Goal: Task Accomplishment & Management: Manage account settings

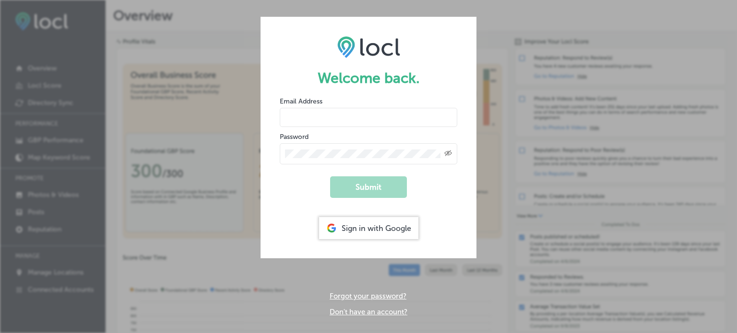
click at [344, 115] on input "email" at bounding box center [368, 117] width 177 height 19
click at [337, 115] on input "email" at bounding box center [368, 117] width 177 height 19
click at [337, 116] on input "email" at bounding box center [368, 117] width 177 height 19
type input "[EMAIL_ADDRESS][DOMAIN_NAME]"
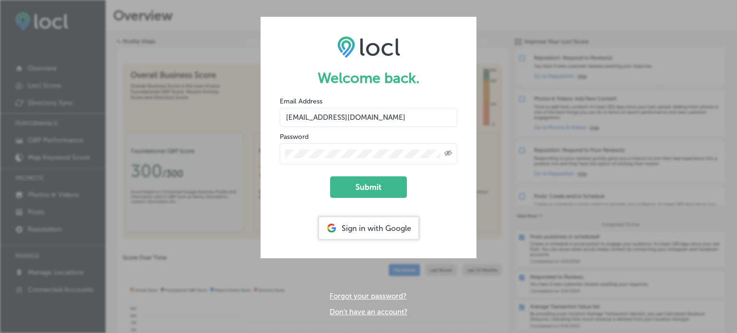
click at [330, 176] on button "Submit" at bounding box center [368, 187] width 77 height 22
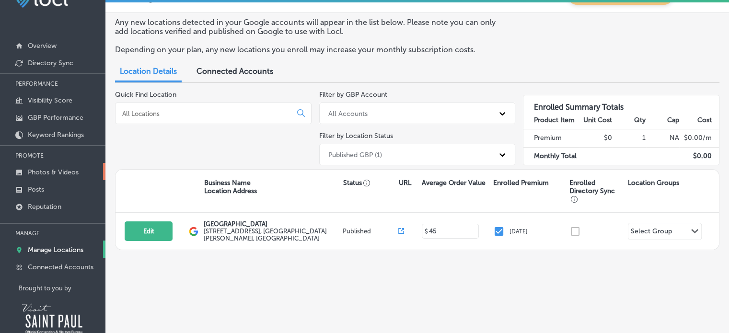
scroll to position [49, 0]
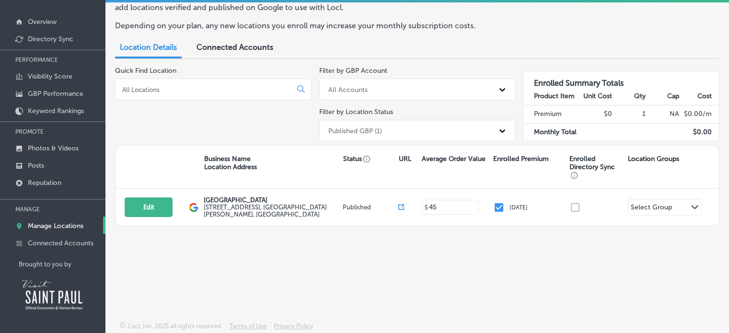
click at [67, 222] on p "Manage Locations" at bounding box center [56, 226] width 56 height 8
drag, startPoint x: 147, startPoint y: 203, endPoint x: 194, endPoint y: 19, distance: 190.0
click at [147, 203] on button "Edit" at bounding box center [149, 208] width 48 height 20
select select "US"
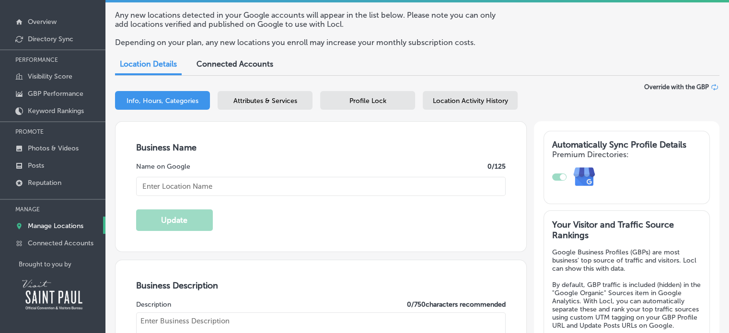
type input "[GEOGRAPHIC_DATA]"
checkbox input "true"
type input "[STREET_ADDRESS]"
type input "Saint [PERSON_NAME]"
type input "55114"
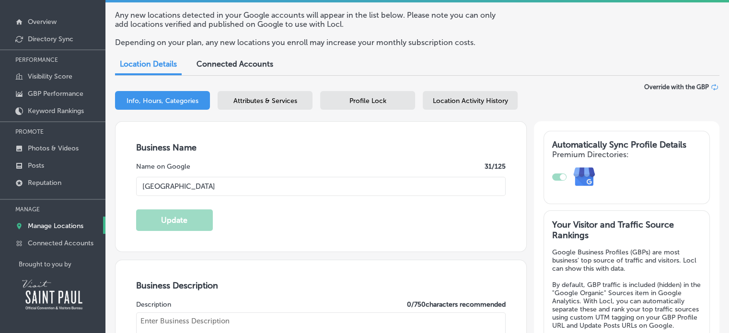
type input "US"
type input "[URL][DOMAIN_NAME]"
type input "45"
type textarea "The museum houses 12,000 square feet of interactive toy train layouts other han…"
type input "[PHONE_NUMBER]"
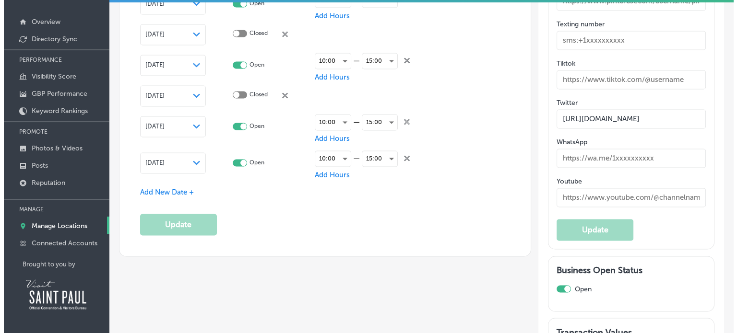
scroll to position [1535, 0]
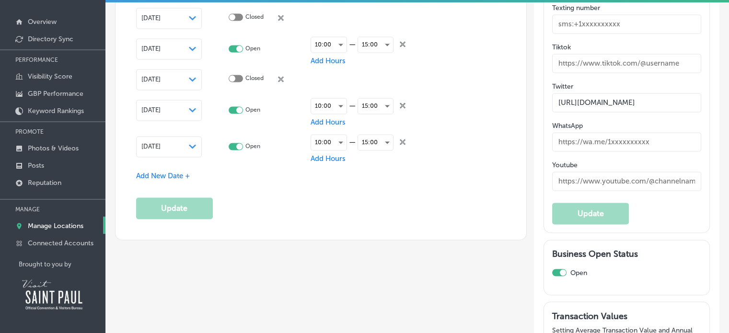
click at [174, 174] on span "Add New Date +" at bounding box center [163, 176] width 54 height 9
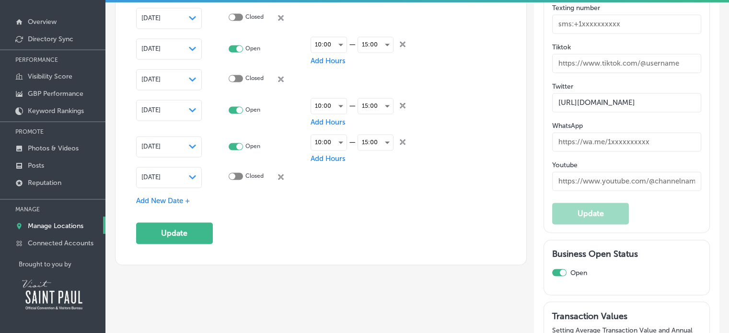
click at [185, 176] on div "[DATE] Path Created with Sketch." at bounding box center [168, 178] width 55 height 8
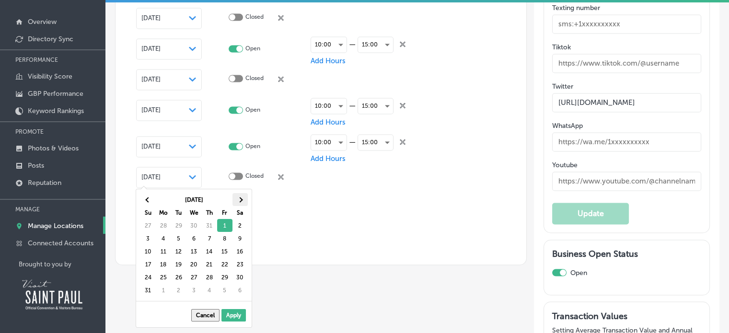
click at [239, 198] on span at bounding box center [239, 199] width 5 height 5
click at [249, 198] on div "[DATE] Su Mo Tu We Th Fr Sa 31 1 2 3 4 5 6 7 8 9 10 11 12 13 14 15 16 17 18 19 …" at bounding box center [196, 245] width 112 height 104
click at [242, 203] on th at bounding box center [240, 199] width 15 height 13
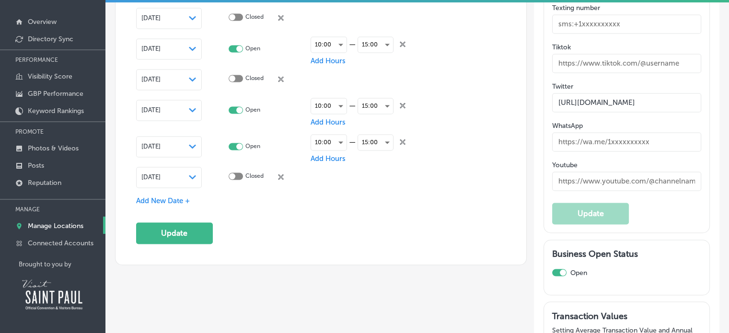
click at [238, 174] on div at bounding box center [236, 176] width 14 height 7
checkbox input "true"
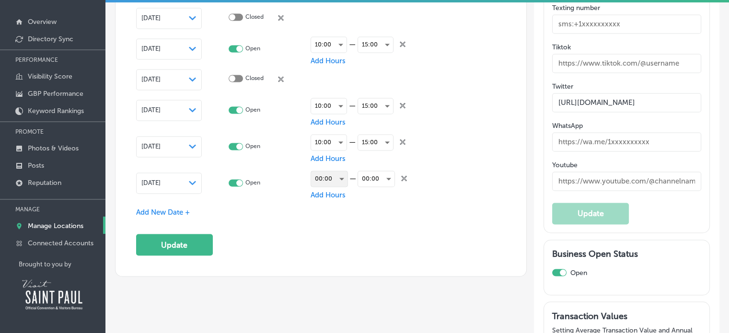
click at [340, 174] on div "00:00" at bounding box center [329, 178] width 36 height 15
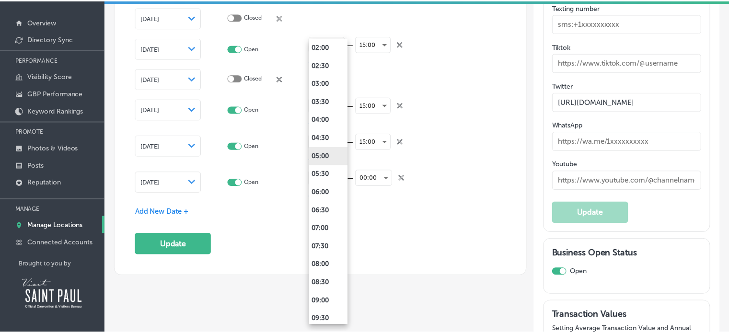
scroll to position [144, 0]
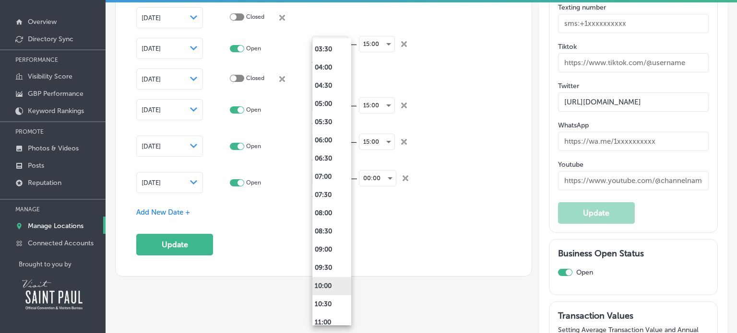
click at [332, 278] on li "10:00" at bounding box center [331, 286] width 39 height 18
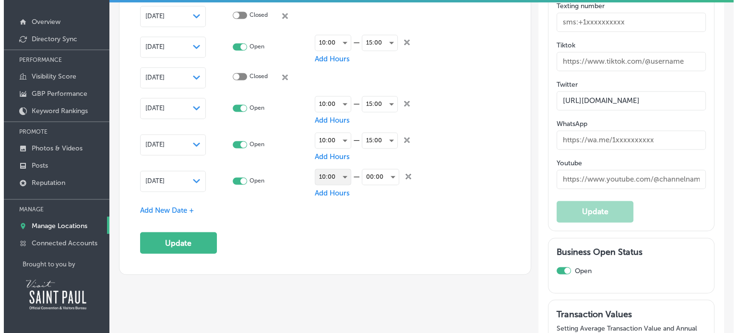
scroll to position [1535, 0]
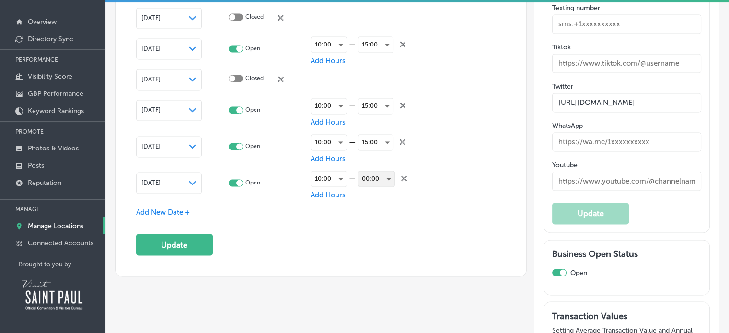
click at [392, 174] on div "00:00" at bounding box center [376, 178] width 36 height 15
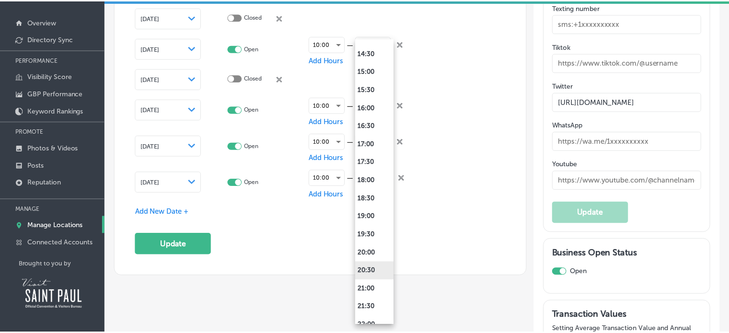
scroll to position [527, 0]
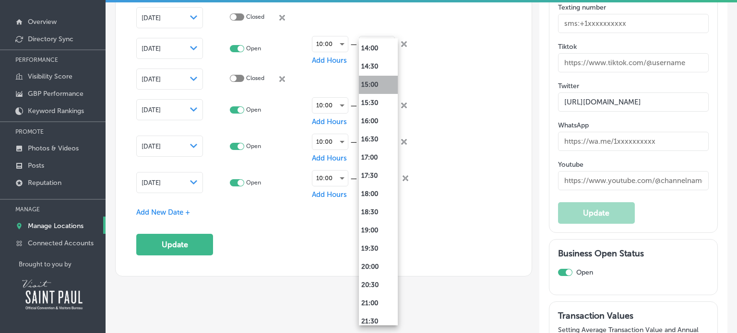
click at [386, 90] on li "15:00" at bounding box center [378, 85] width 39 height 18
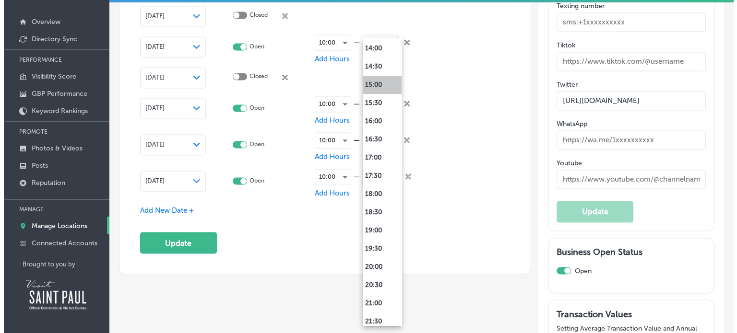
scroll to position [1535, 0]
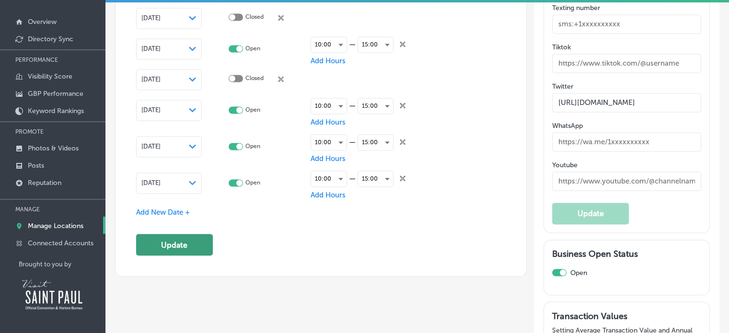
click at [169, 246] on button "Update" at bounding box center [174, 245] width 77 height 22
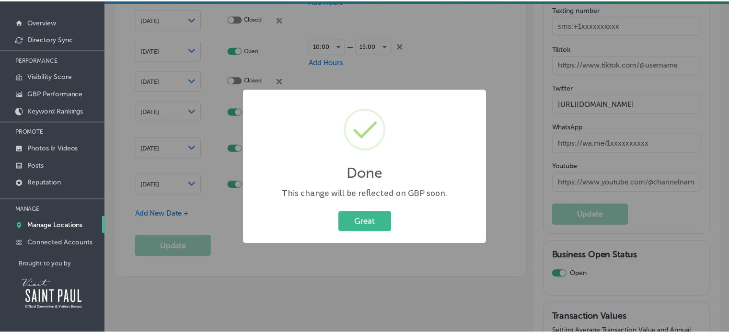
scroll to position [1536, 0]
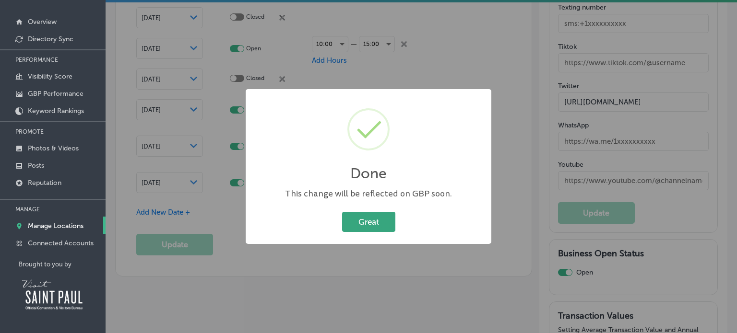
click at [375, 224] on button "Great" at bounding box center [368, 222] width 53 height 20
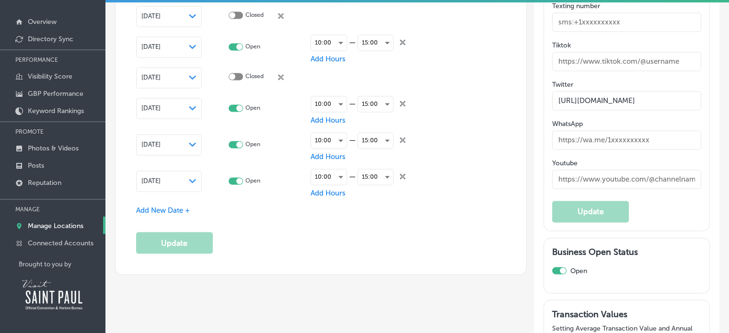
scroll to position [1535, 0]
